Goal: Task Accomplishment & Management: Manage account settings

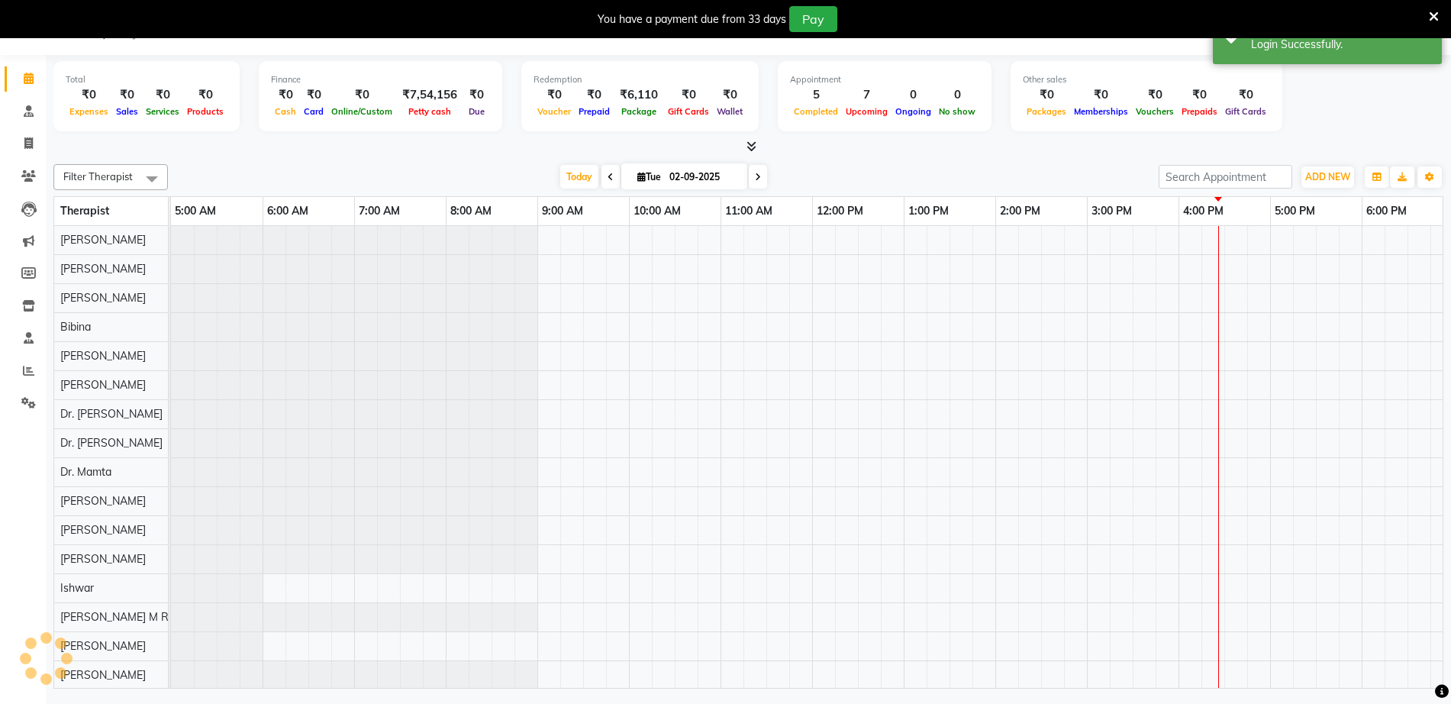
scroll to position [0, 92]
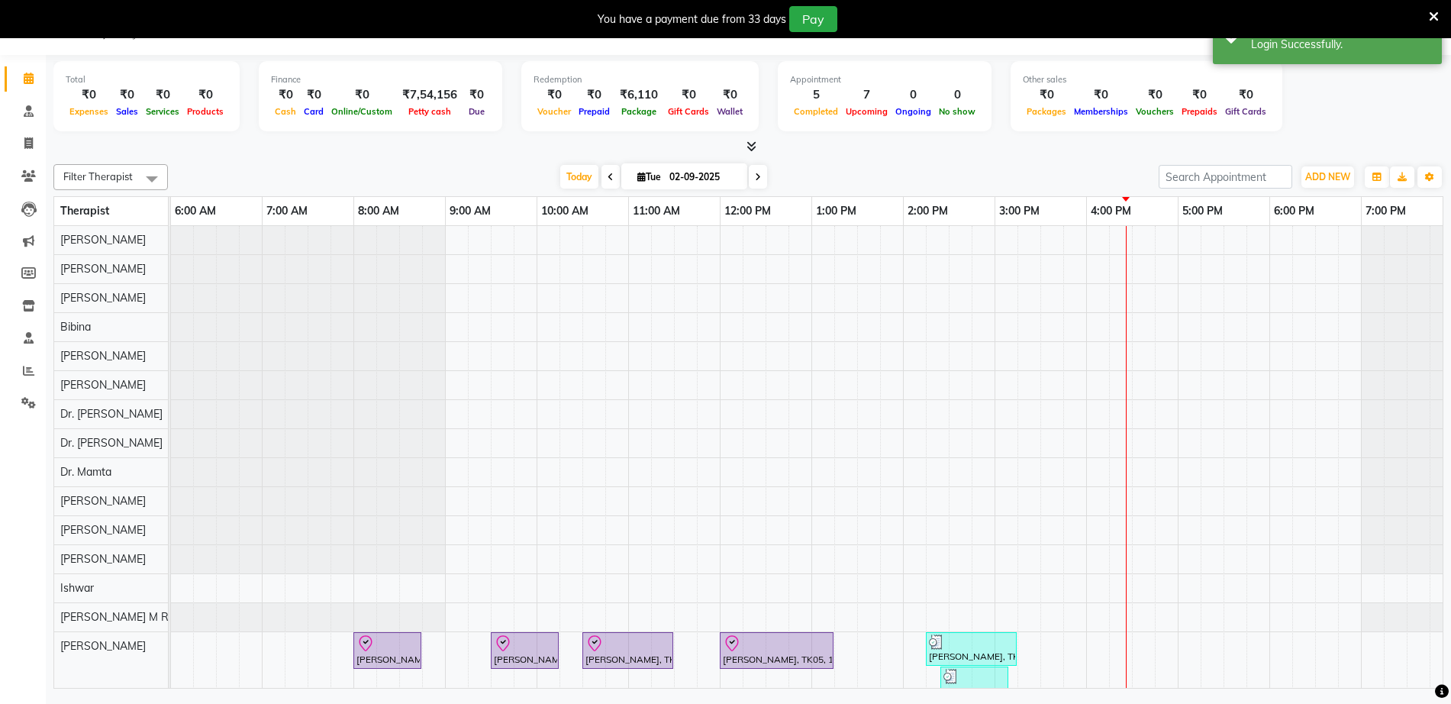
click at [1432, 17] on icon at bounding box center [1434, 17] width 10 height 14
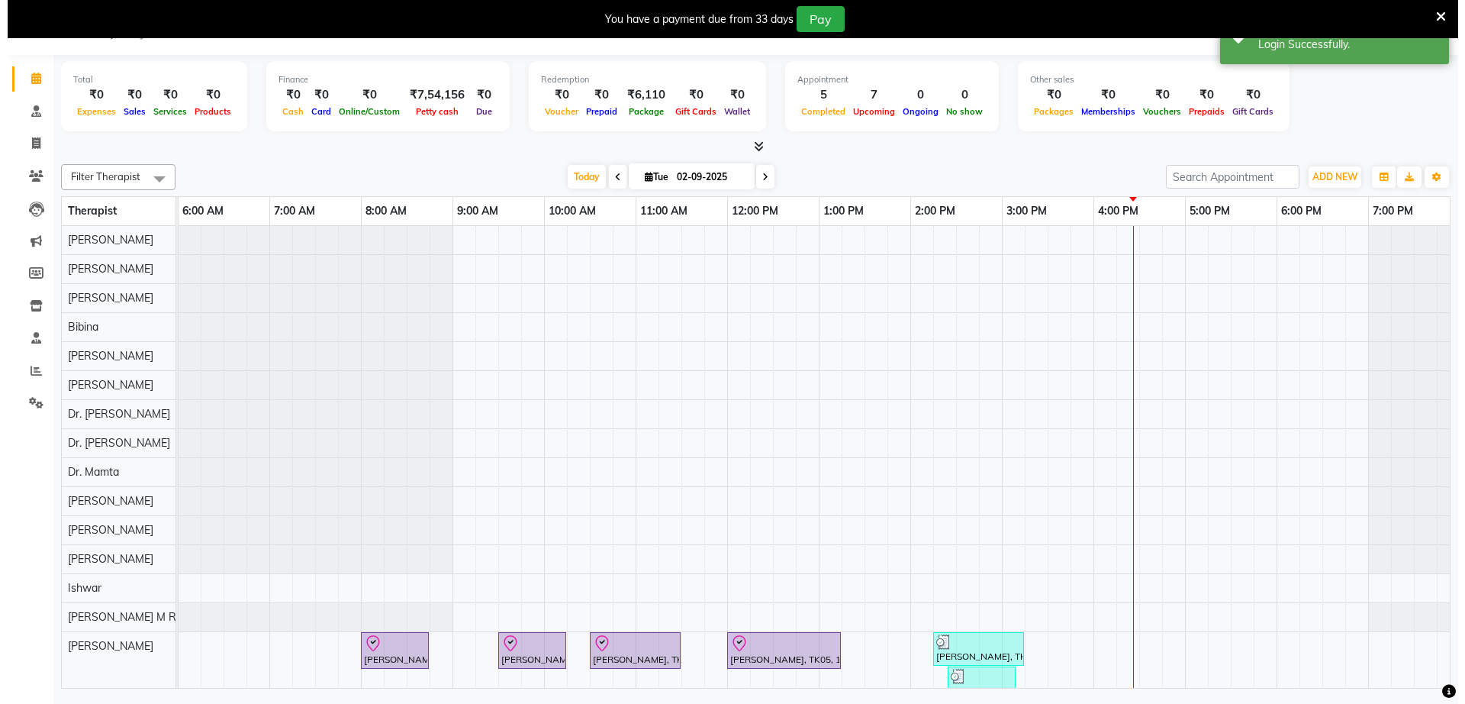
scroll to position [0, 0]
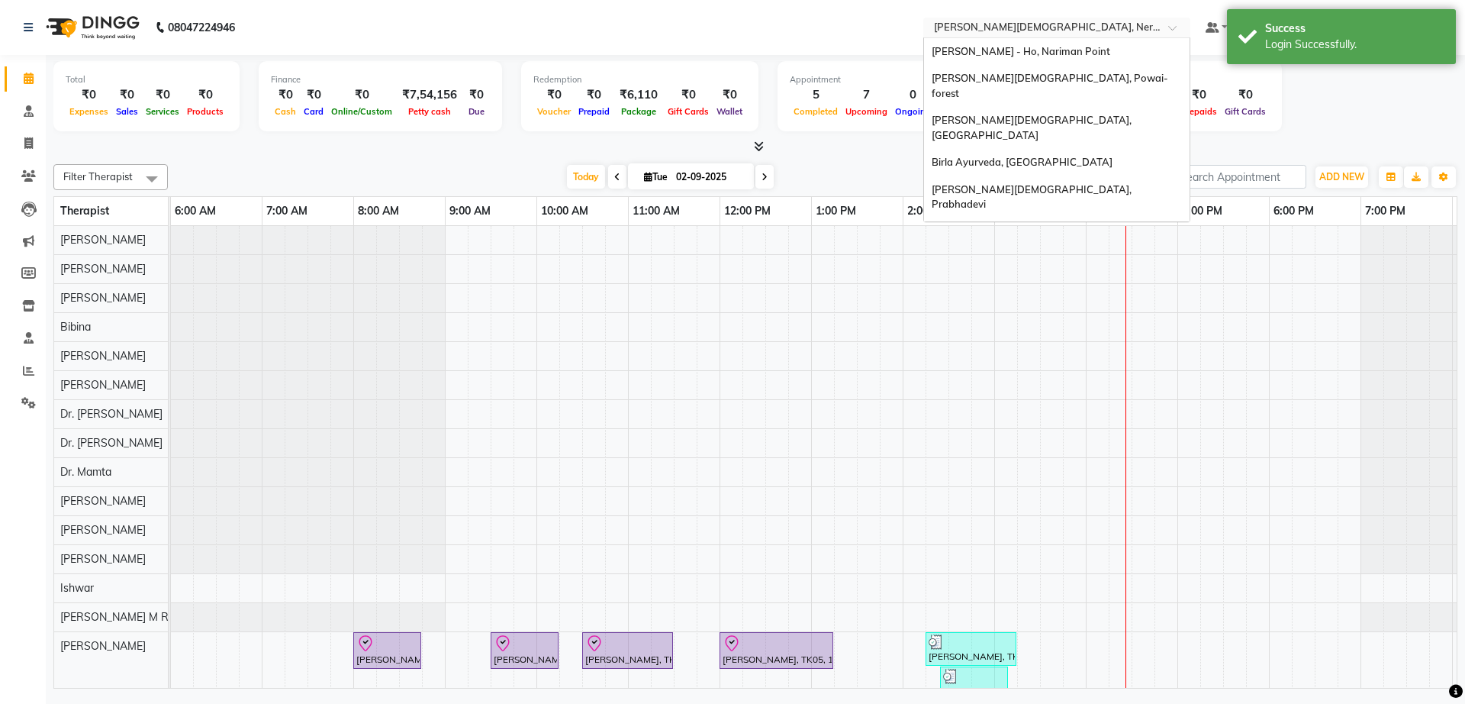
click at [1006, 29] on input "text" at bounding box center [1041, 28] width 221 height 15
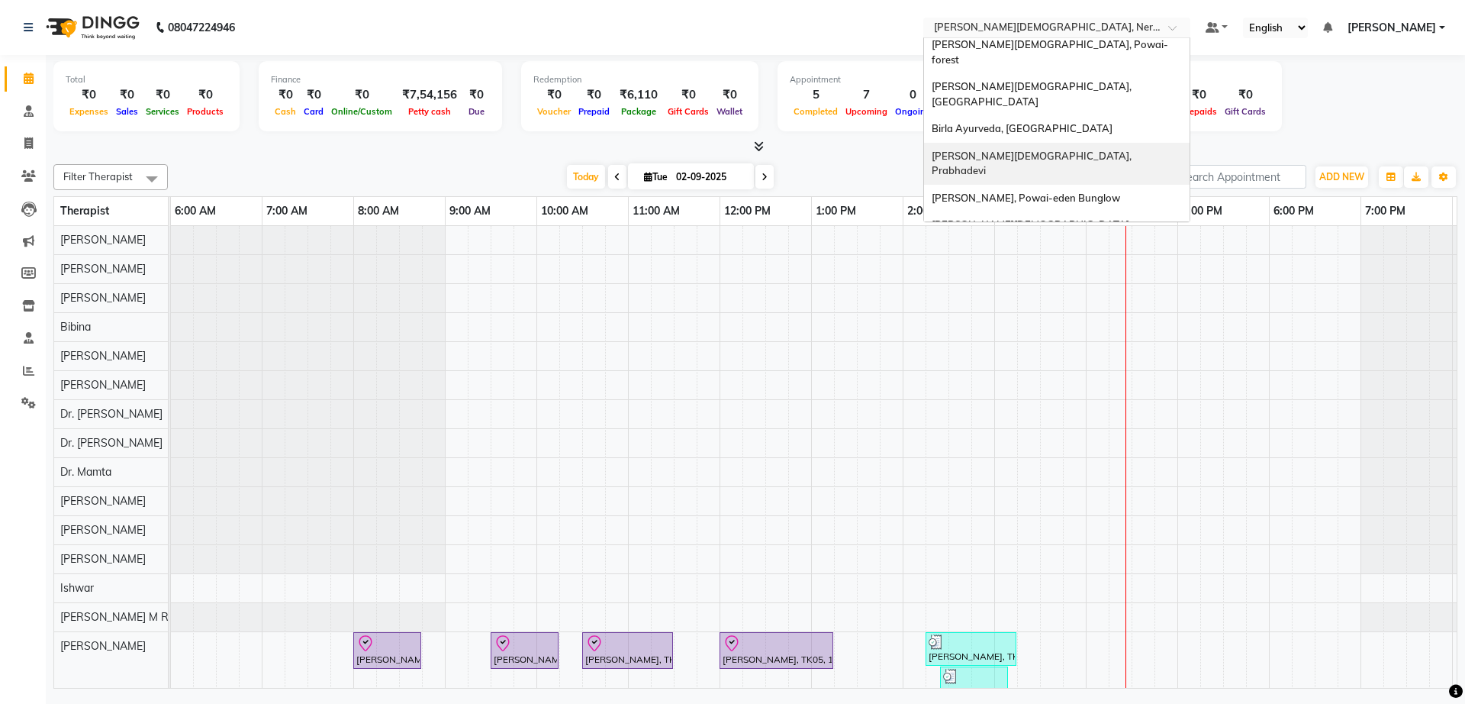
click at [1029, 150] on span "[PERSON_NAME][DEMOGRAPHIC_DATA], Prabhadevi" at bounding box center [1033, 163] width 202 height 27
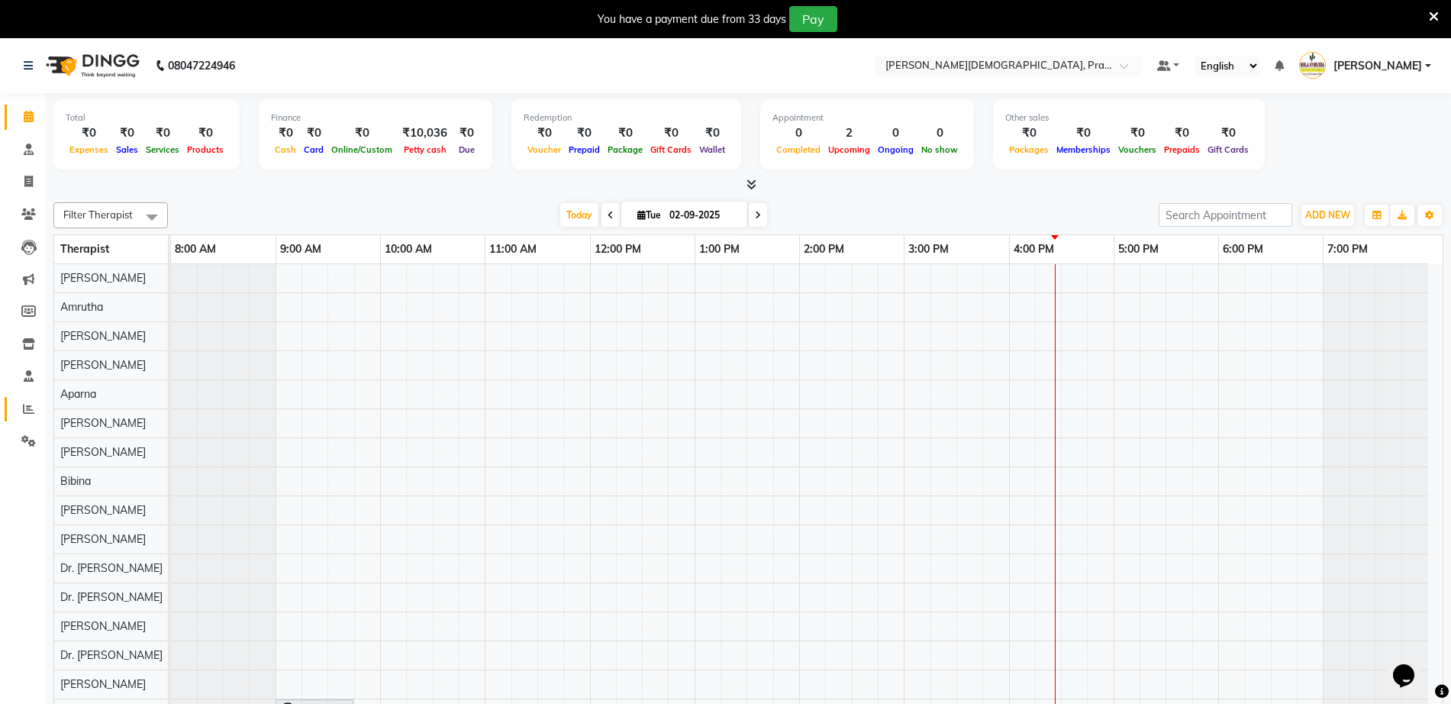
click at [30, 404] on icon at bounding box center [28, 408] width 11 height 11
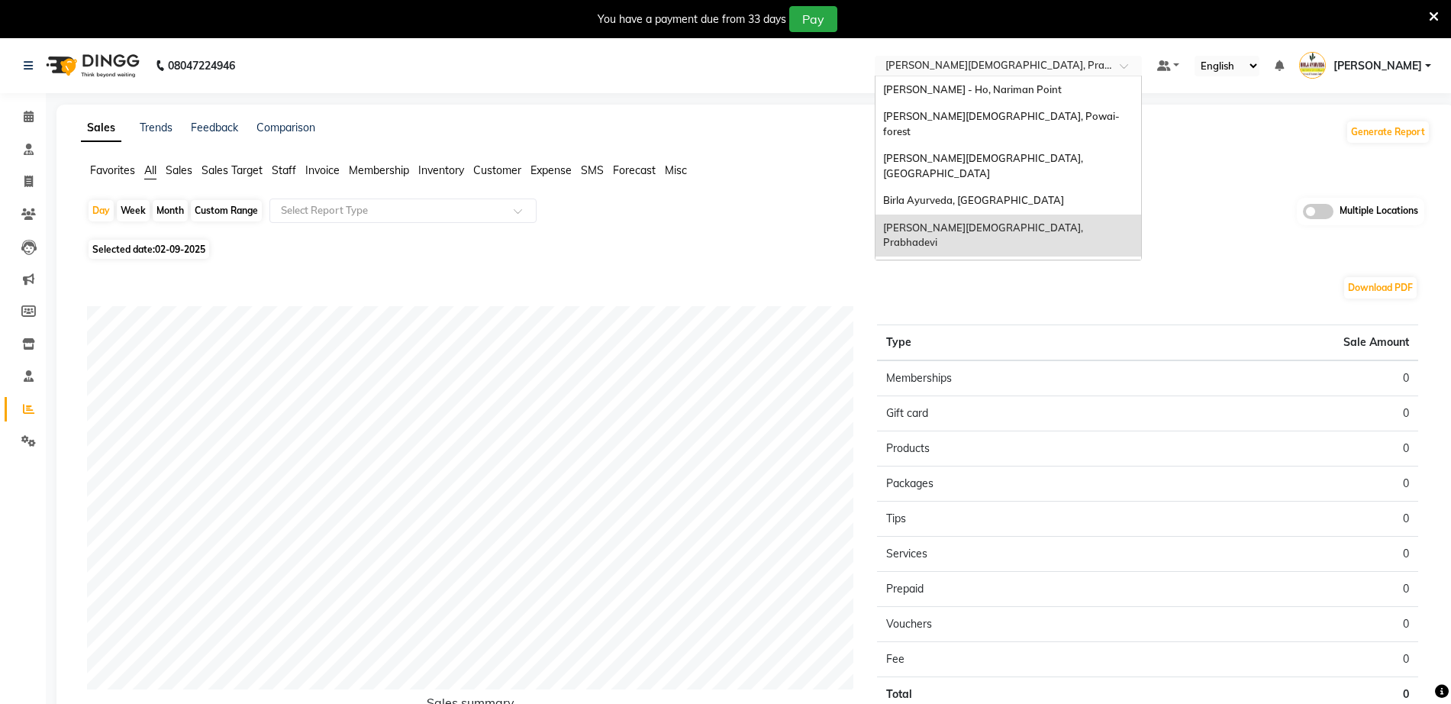
click at [1048, 69] on input "text" at bounding box center [992, 67] width 221 height 15
click at [1054, 285] on div "Download PDF" at bounding box center [752, 287] width 1331 height 24
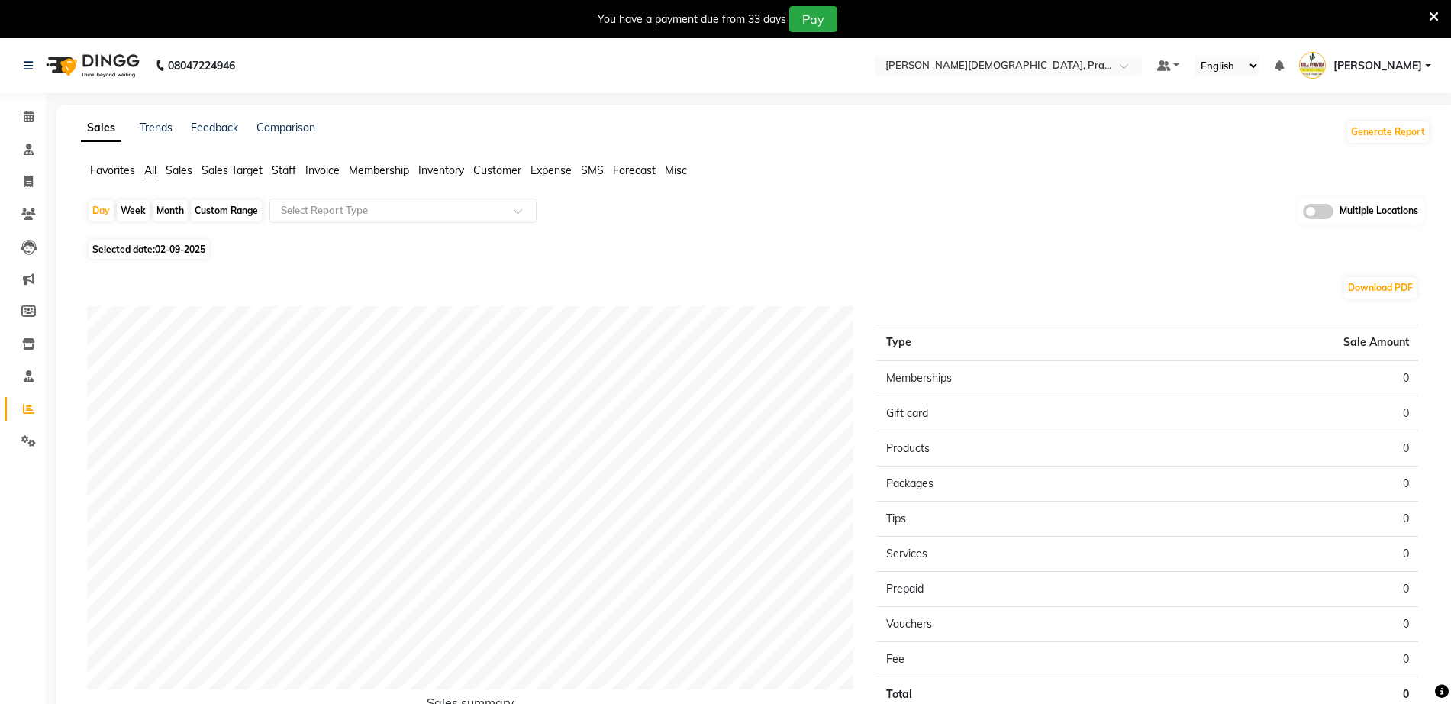
click at [1051, 77] on nav "08047224946 Select Location × Birla Ayurveda, Prabhadevi Default Panel My Panel…" at bounding box center [725, 65] width 1451 height 55
click at [990, 66] on input "text" at bounding box center [992, 67] width 221 height 15
click at [691, 236] on div "Day Week Month Custom Range Select Report Type Multiple Locations Selected date…" at bounding box center [755, 485] width 1349 height 574
click at [188, 170] on span "Sales" at bounding box center [179, 170] width 27 height 14
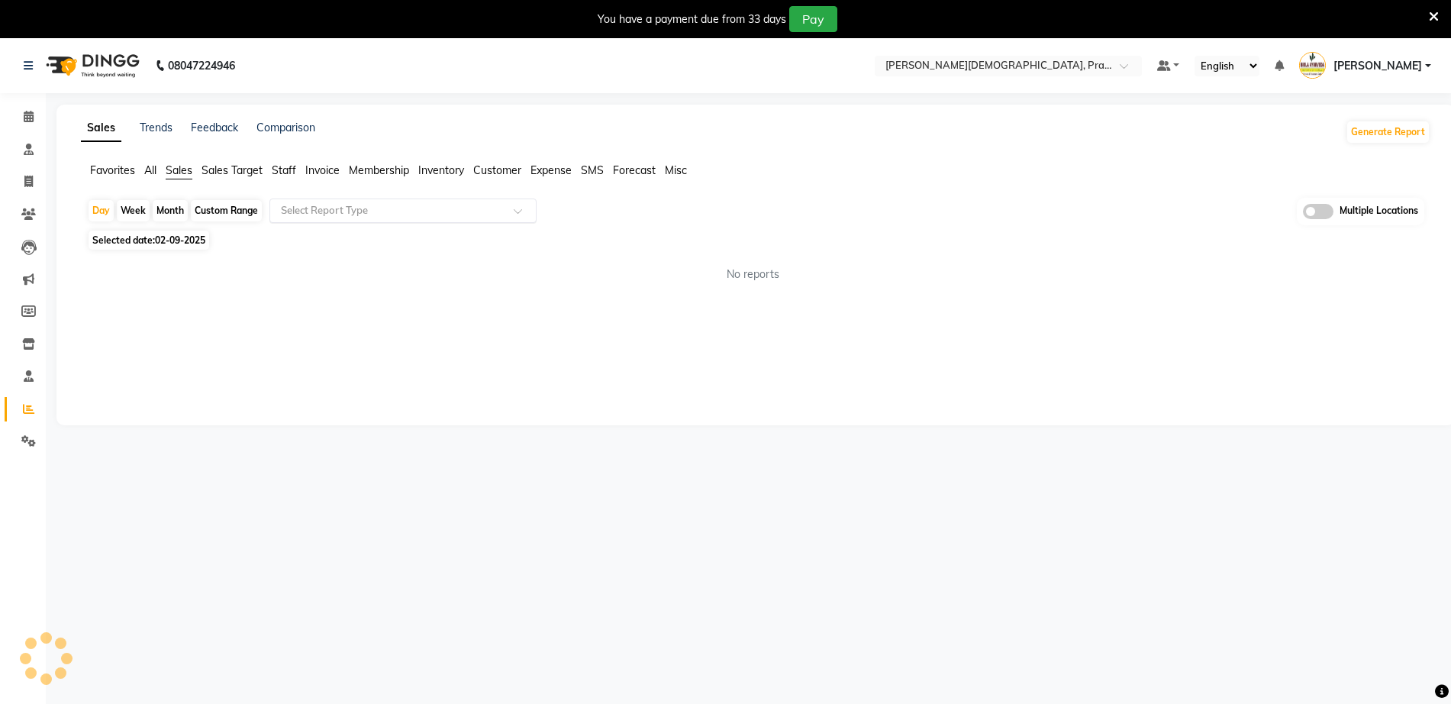
click at [397, 216] on input "text" at bounding box center [388, 210] width 220 height 15
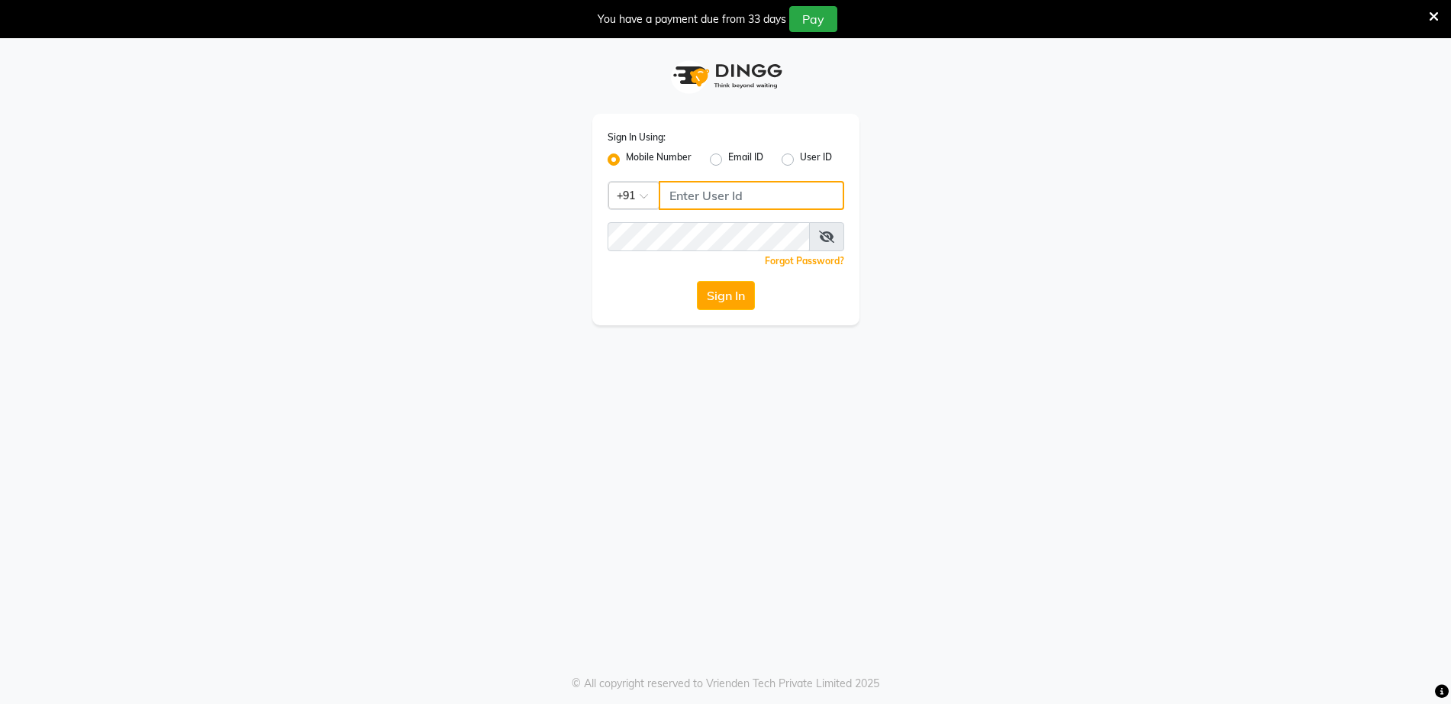
type input "9920557400"
click at [740, 293] on button "Sign In" at bounding box center [726, 295] width 58 height 29
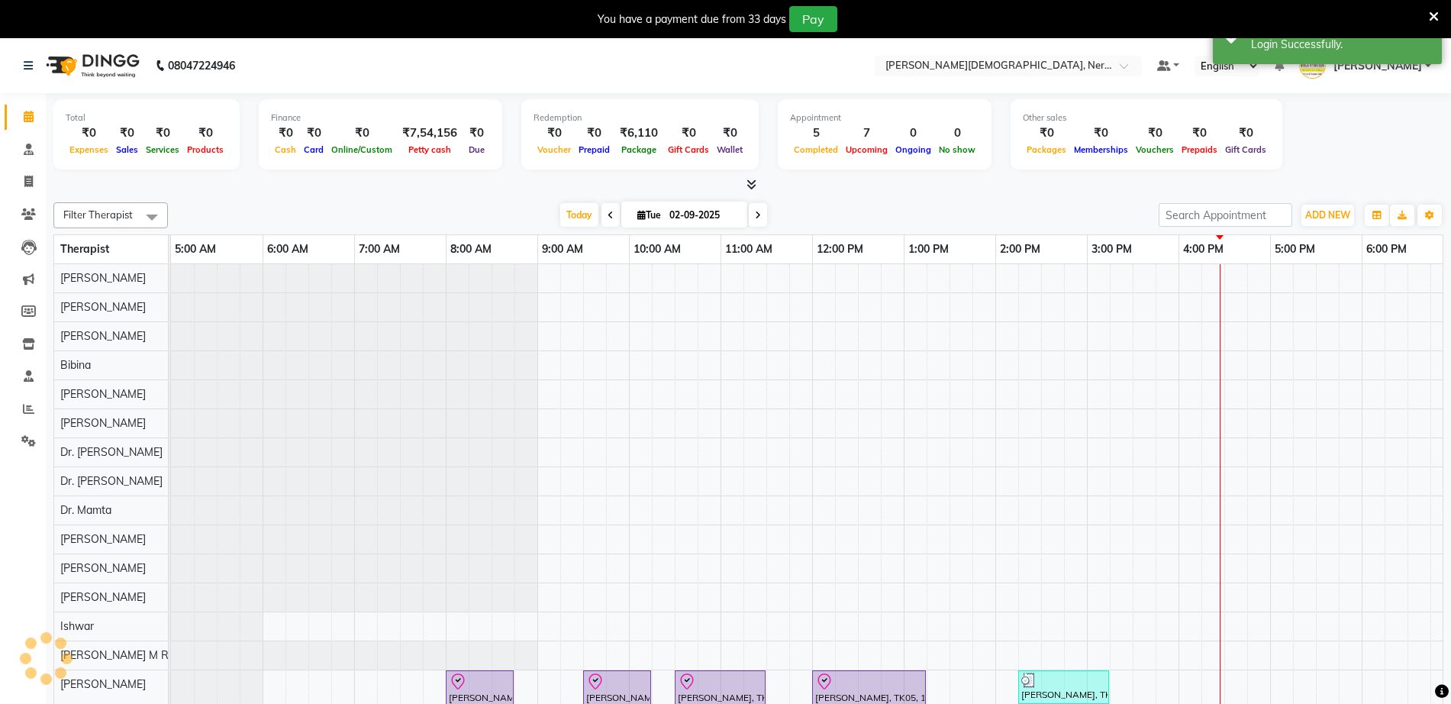
scroll to position [0, 92]
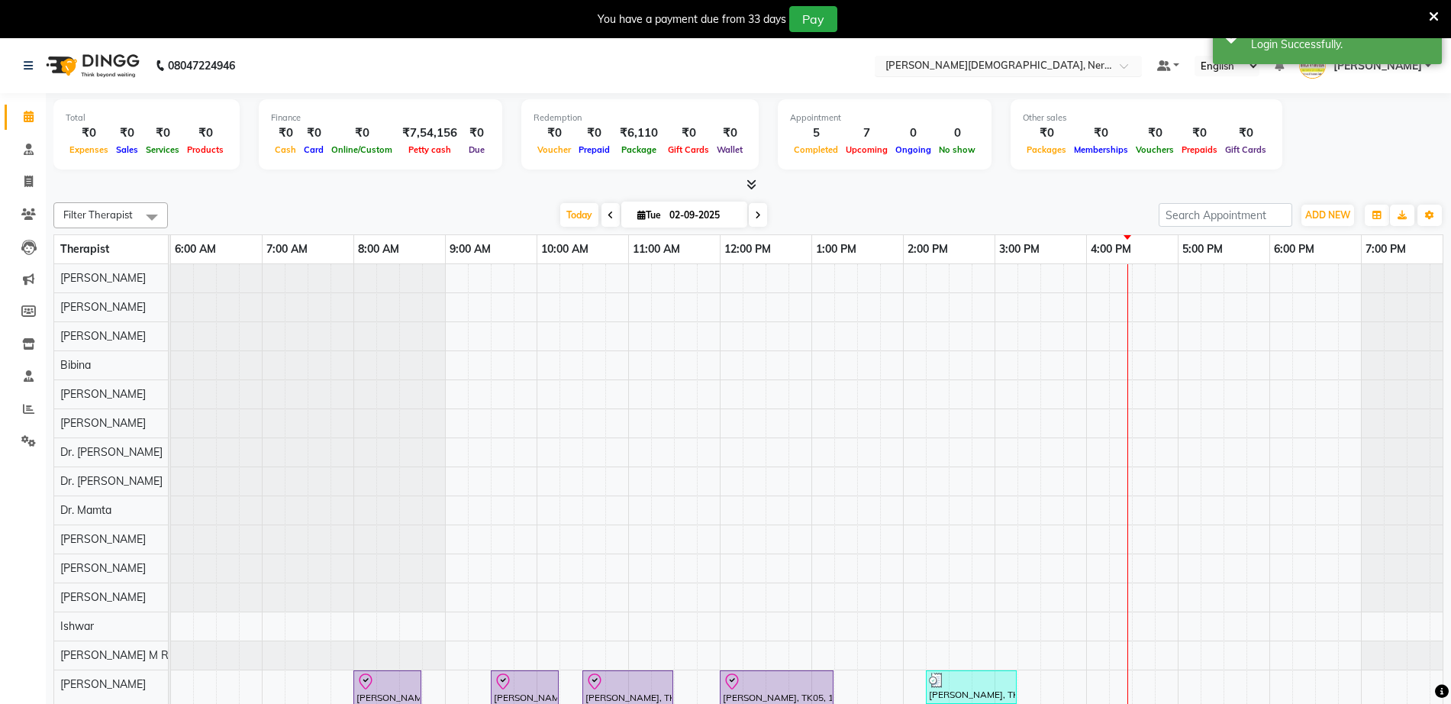
click at [1017, 69] on input "text" at bounding box center [992, 67] width 221 height 15
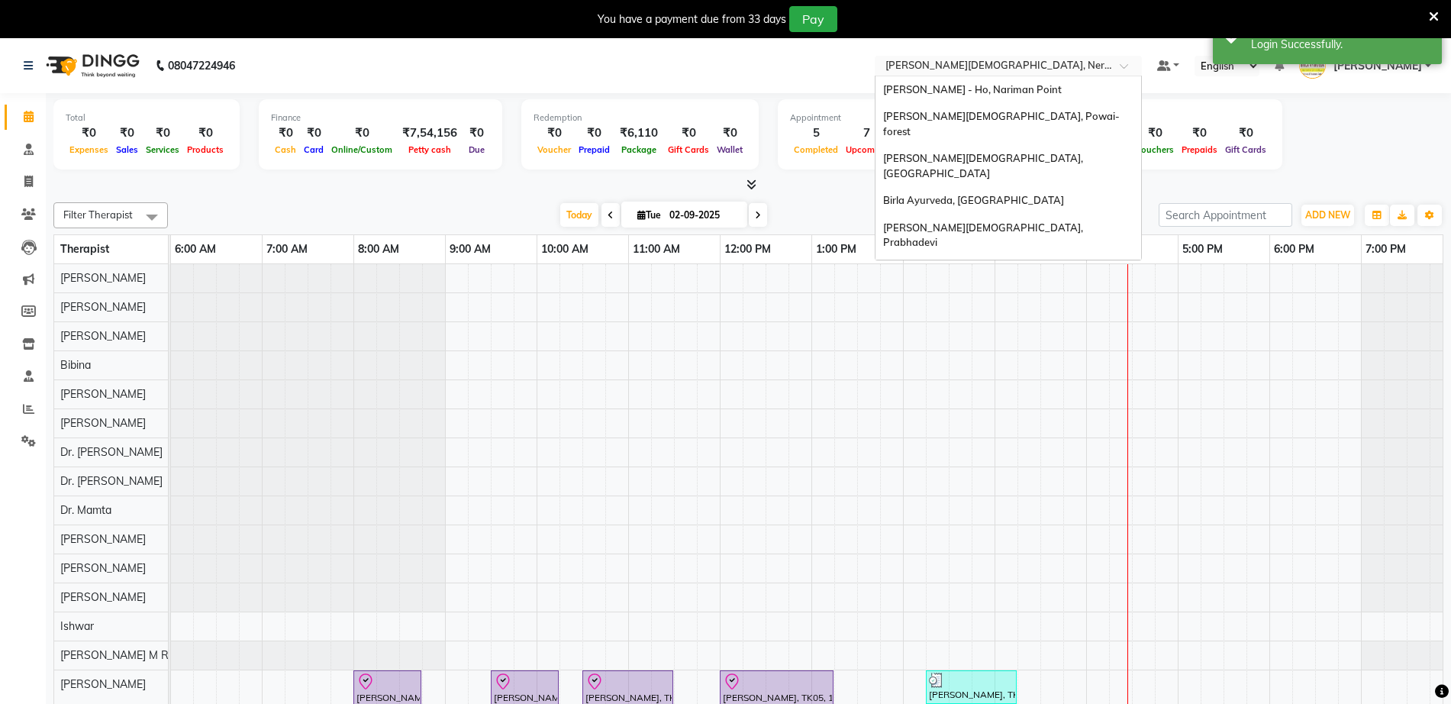
scroll to position [34, 0]
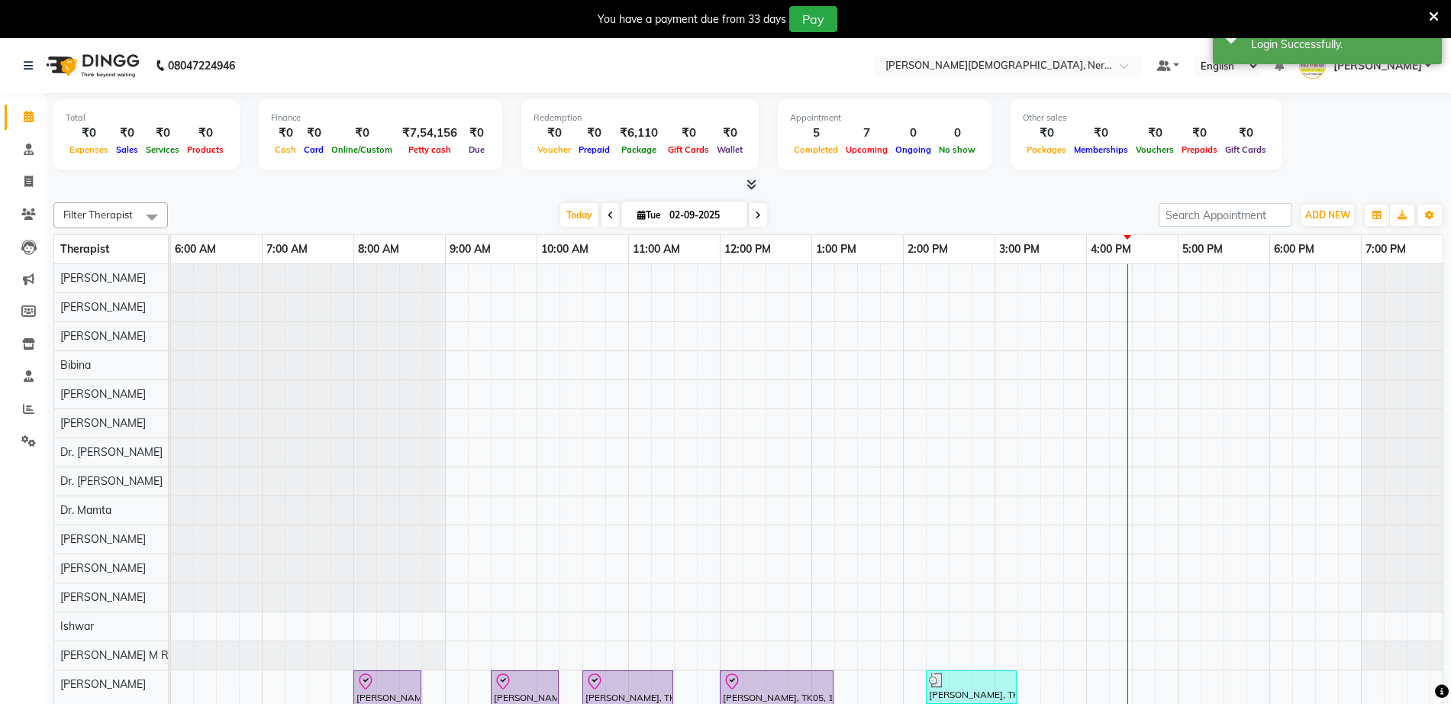
click at [1435, 19] on icon at bounding box center [1434, 17] width 10 height 14
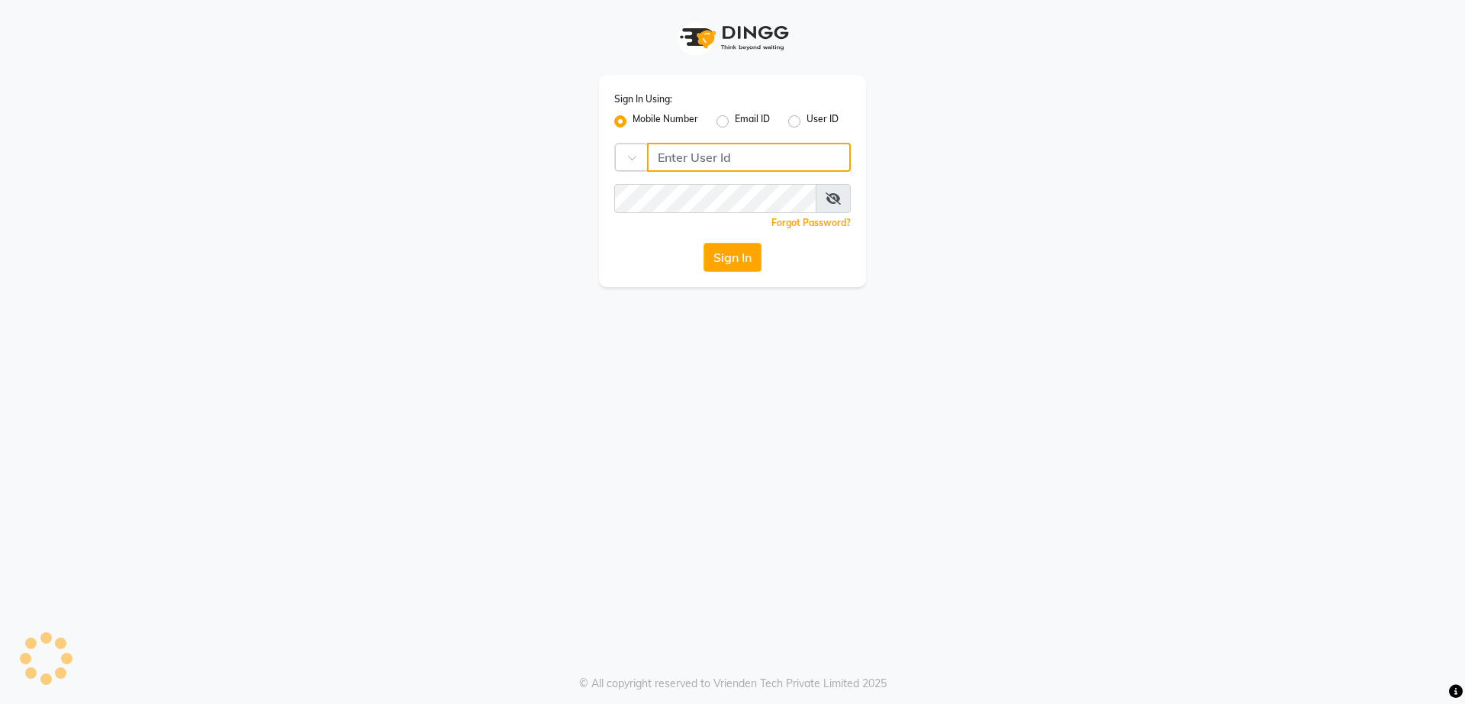
type input "9920557400"
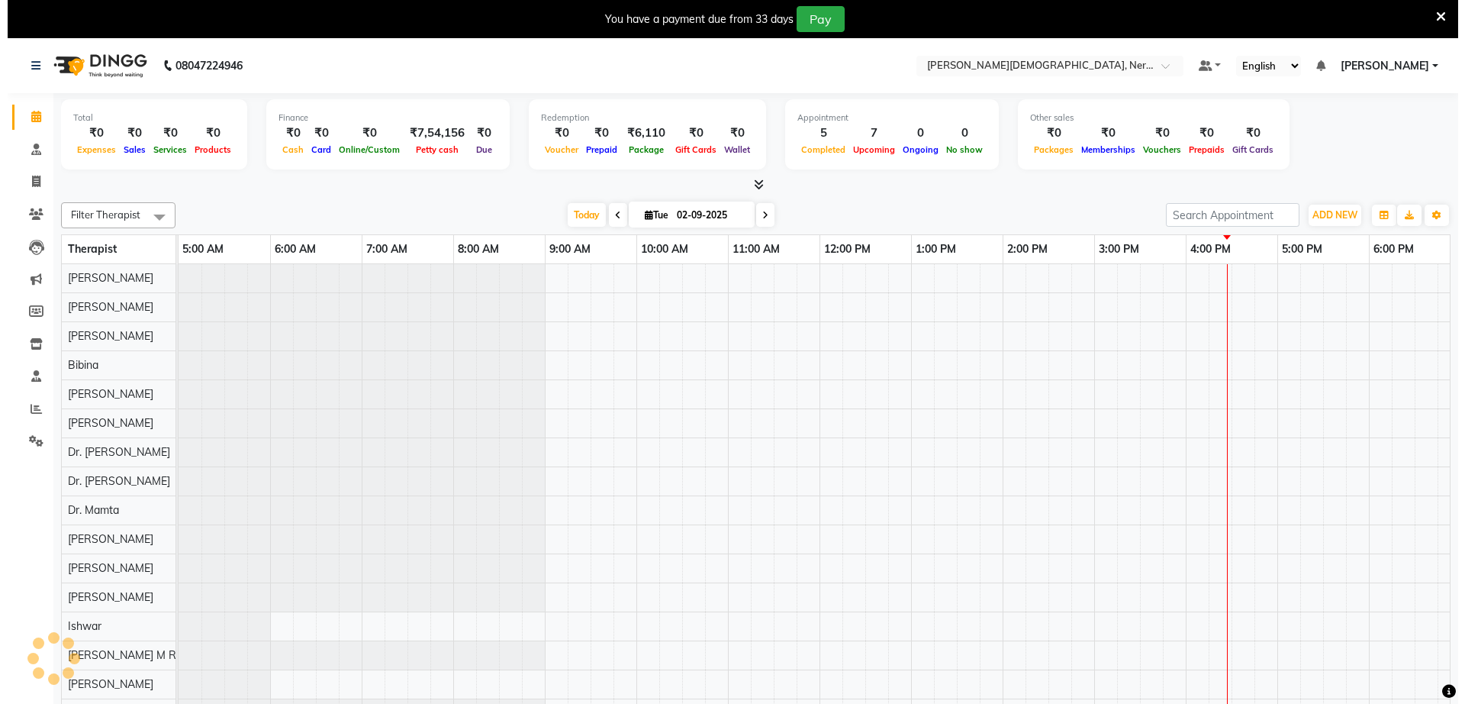
scroll to position [0, 92]
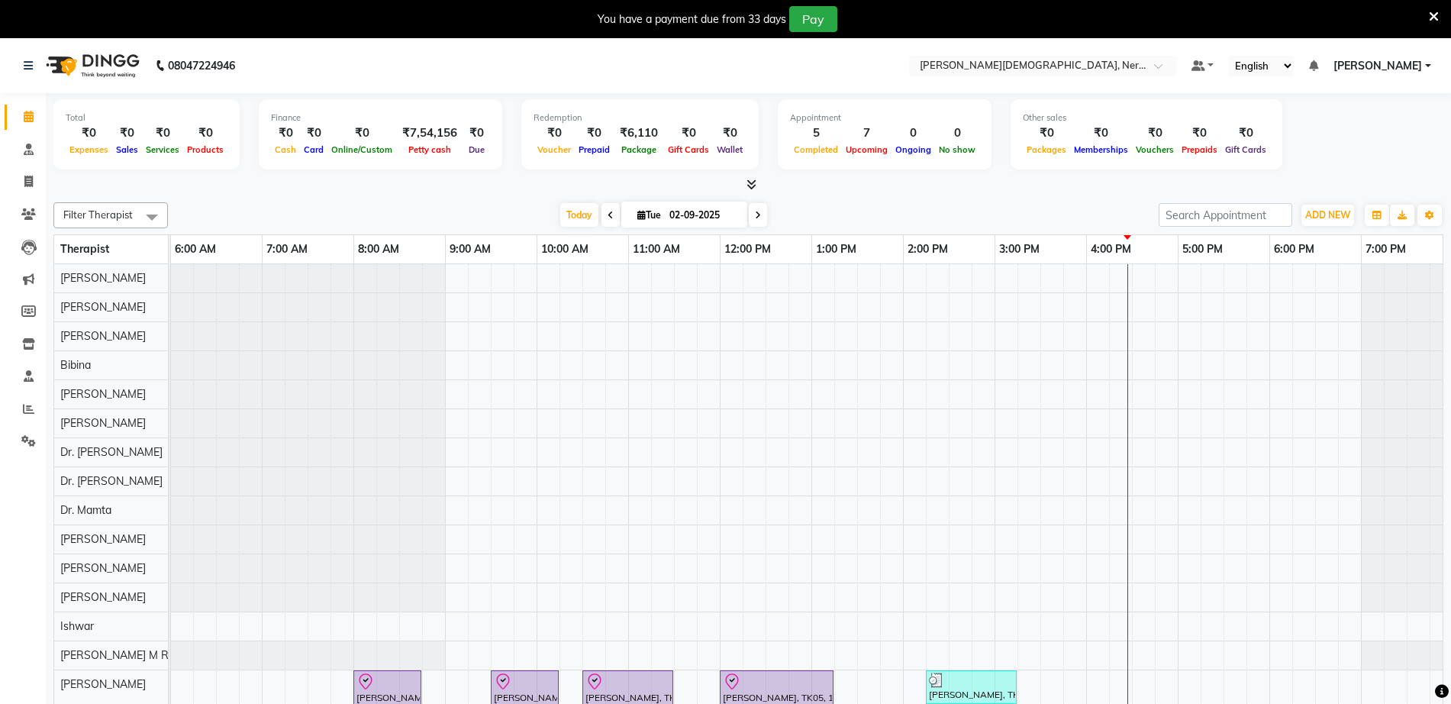
click at [1386, 66] on span "[PERSON_NAME]" at bounding box center [1377, 66] width 89 height 16
click at [1364, 143] on link "Sign out" at bounding box center [1353, 143] width 140 height 24
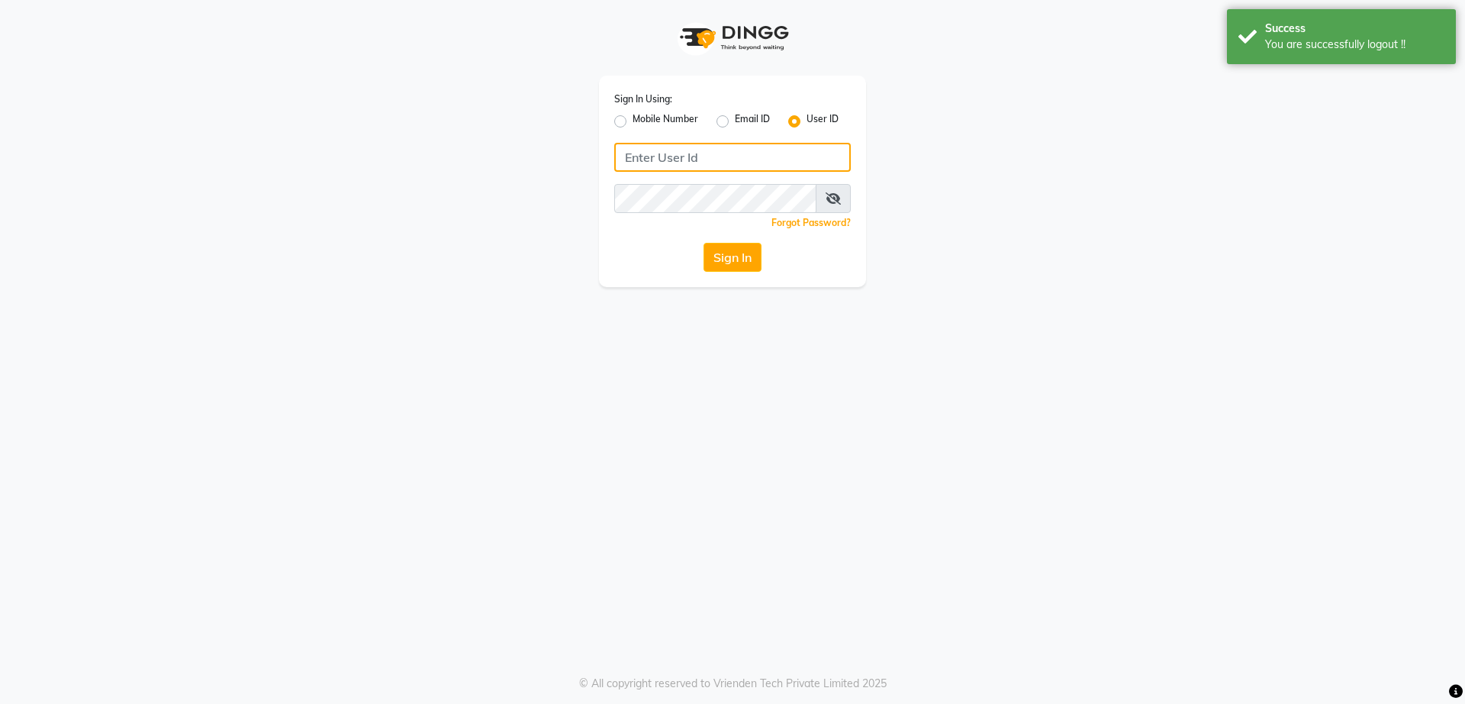
type input "9920557400"
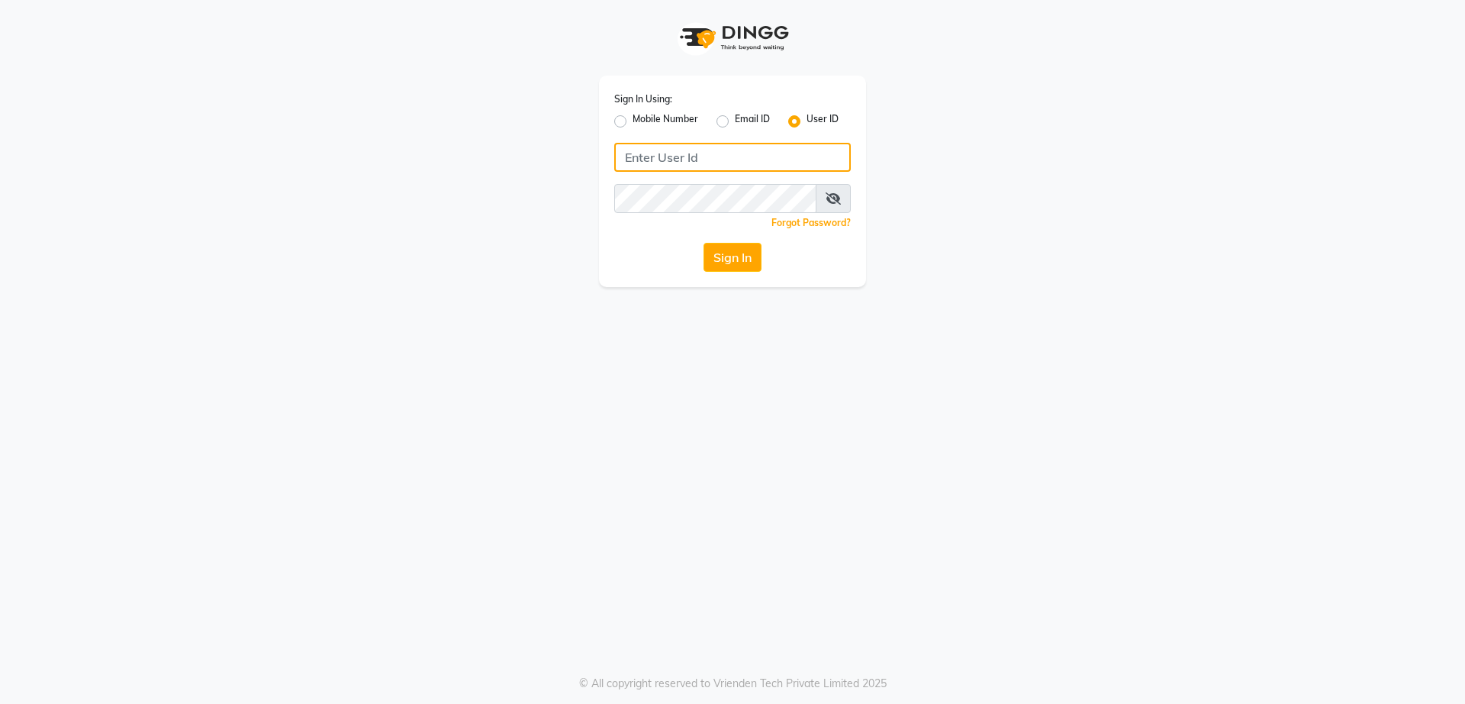
type input "9920557400"
drag, startPoint x: 745, startPoint y: 161, endPoint x: 399, endPoint y: 172, distance: 345.9
click at [399, 172] on div "Sign In Using: Mobile Number Email ID User ID 9920557400 Remember me Forgot Pas…" at bounding box center [733, 143] width 870 height 287
type input "r"
click at [455, 211] on div "Sign In Using: Mobile Number Email ID User ID RIZWANAS Remember me Forgot Passw…" at bounding box center [733, 143] width 870 height 287
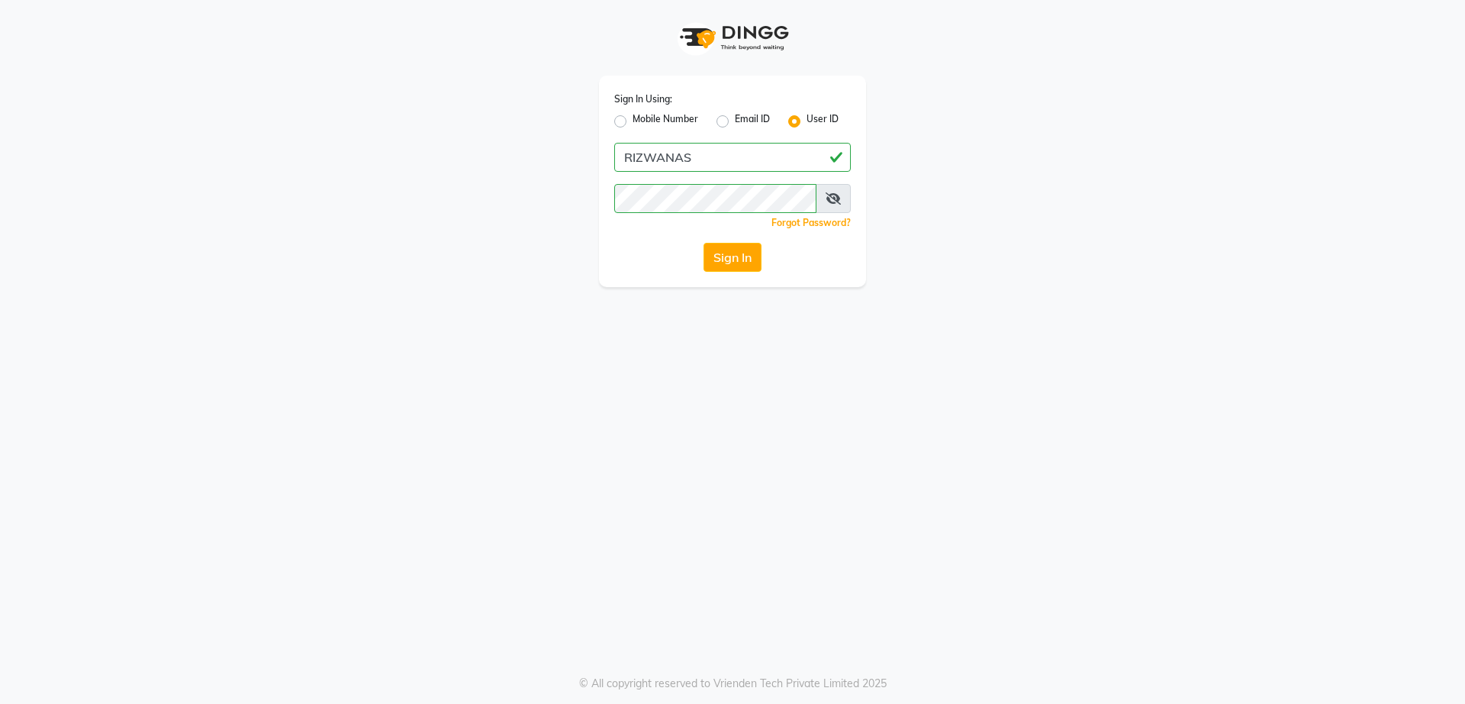
drag, startPoint x: 840, startPoint y: 195, endPoint x: 829, endPoint y: 198, distance: 10.9
click at [840, 198] on icon at bounding box center [833, 198] width 15 height 12
click at [723, 243] on button "Sign In" at bounding box center [733, 257] width 58 height 29
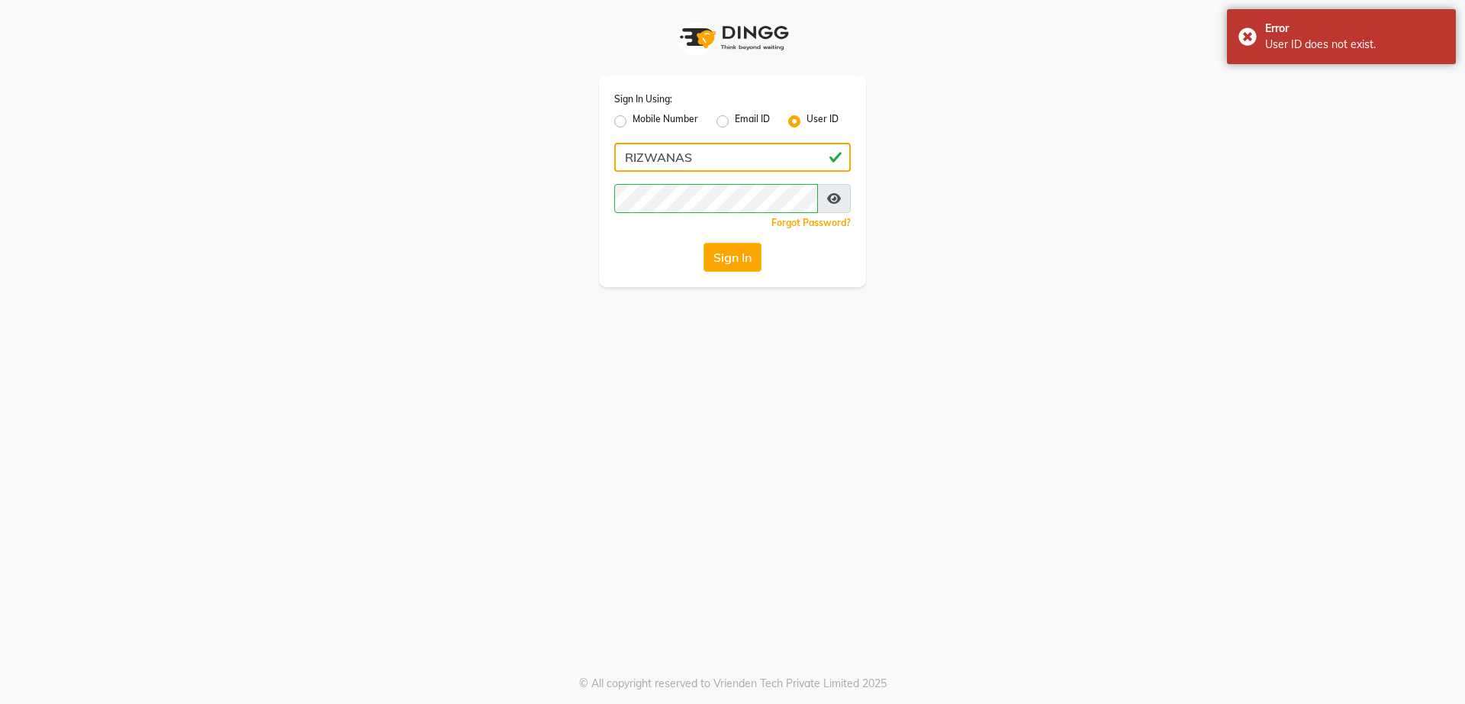
drag, startPoint x: 717, startPoint y: 157, endPoint x: 628, endPoint y: 153, distance: 88.6
click at [631, 155] on input "RIZWANAS" at bounding box center [732, 157] width 237 height 29
type input "R"
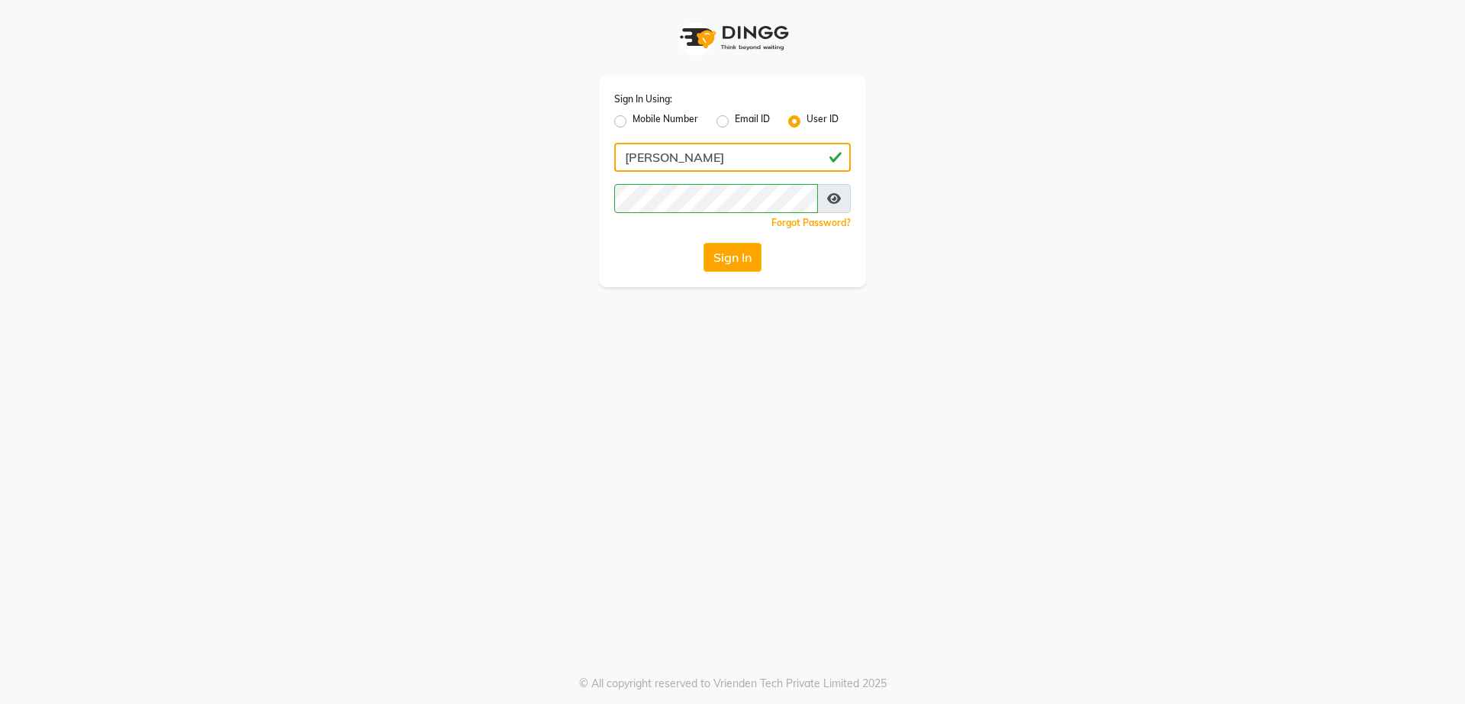
type input "rizwana"
click at [544, 225] on div "Sign In Using: Mobile Number Email ID User ID rizwana Remember me Forgot Passwo…" at bounding box center [733, 143] width 870 height 287
click at [709, 257] on button "Sign In" at bounding box center [733, 257] width 58 height 29
